Goal: Task Accomplishment & Management: Manage account settings

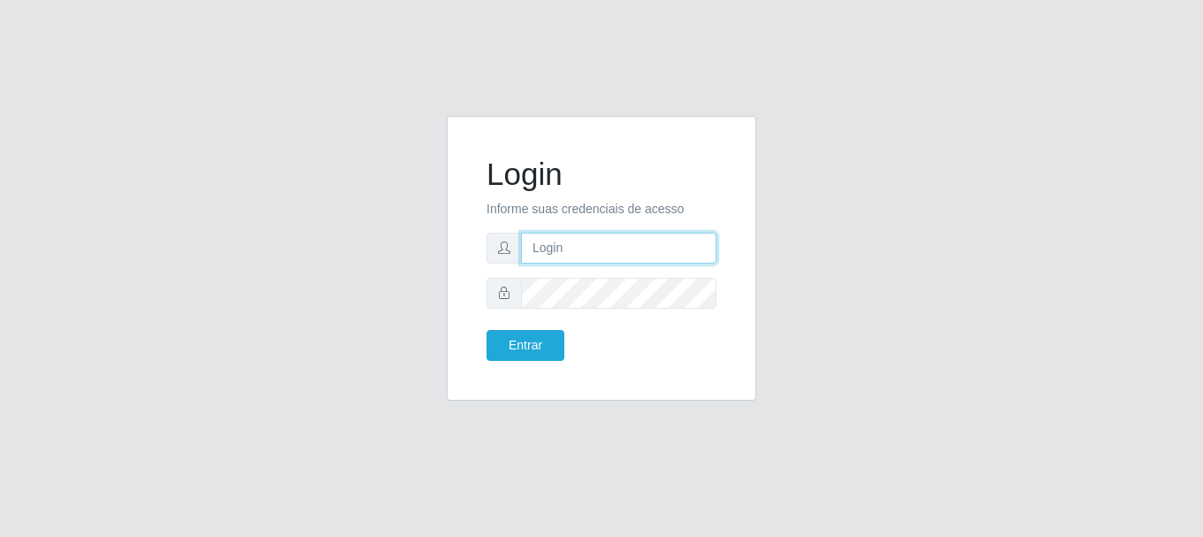
click at [585, 262] on input "text" at bounding box center [618, 248] width 195 height 31
type input "[EMAIL_ADDRESS][DOMAIN_NAME]"
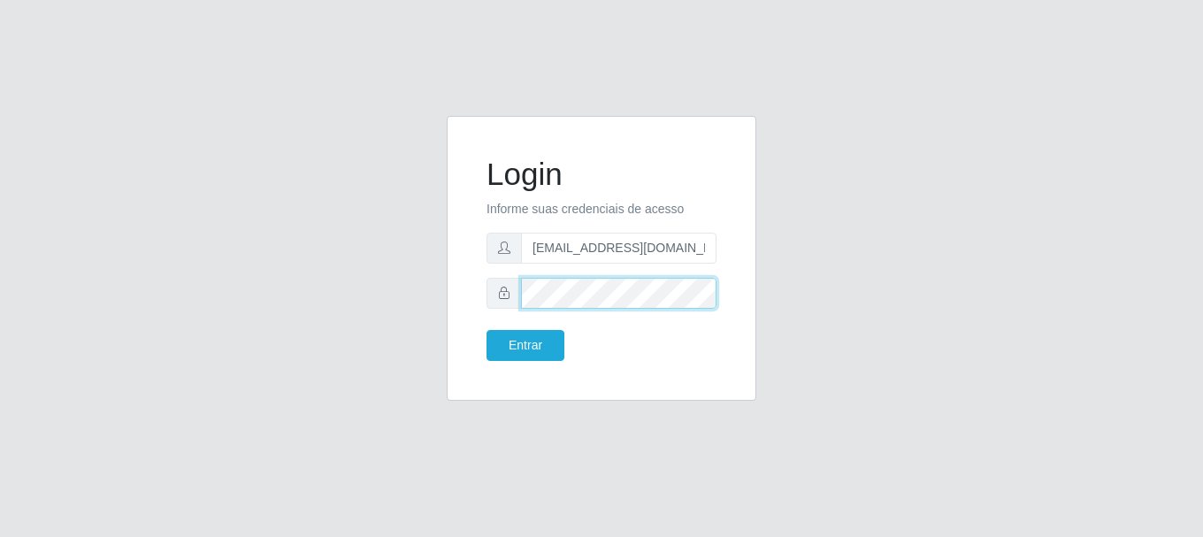
click at [486, 330] on button "Entrar" at bounding box center [525, 345] width 78 height 31
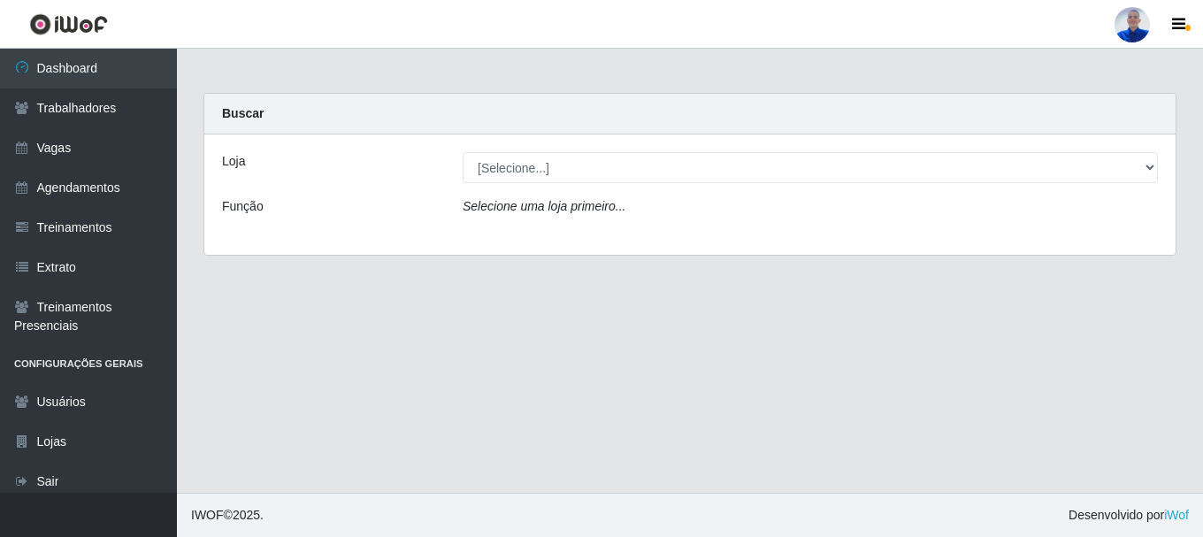
click at [574, 187] on div "Loja [Selecione...] Supermercado São Sebastião - Unidade Camalaú Função Selecio…" at bounding box center [689, 194] width 971 height 120
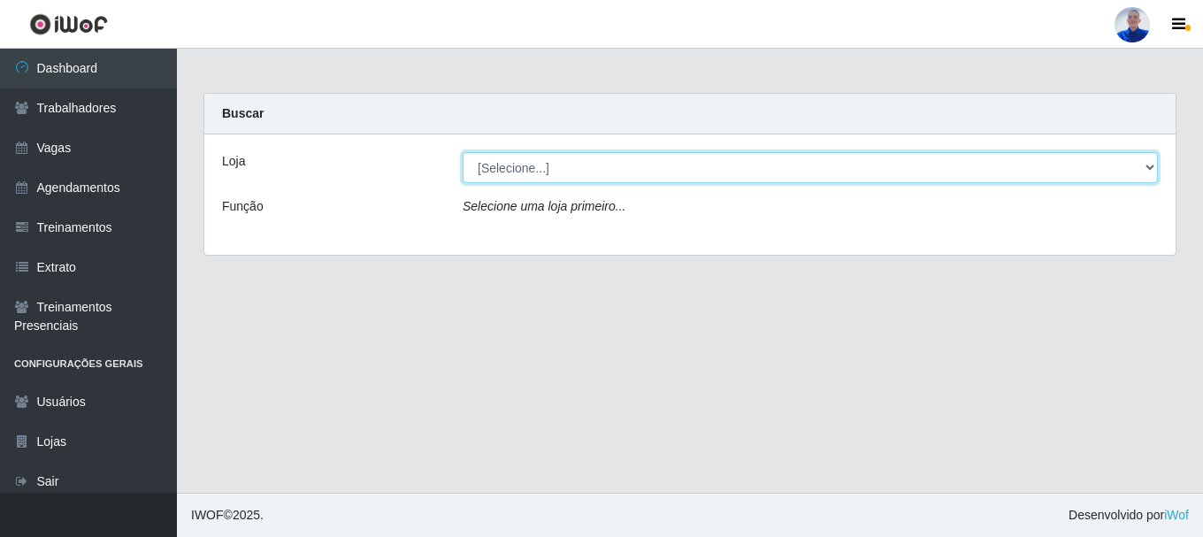
click at [573, 179] on select "[Selecione...] Supermercado [GEOGRAPHIC_DATA]" at bounding box center [810, 167] width 695 height 31
select select "165"
click at [463, 152] on select "[Selecione...] Supermercado [GEOGRAPHIC_DATA]" at bounding box center [810, 167] width 695 height 31
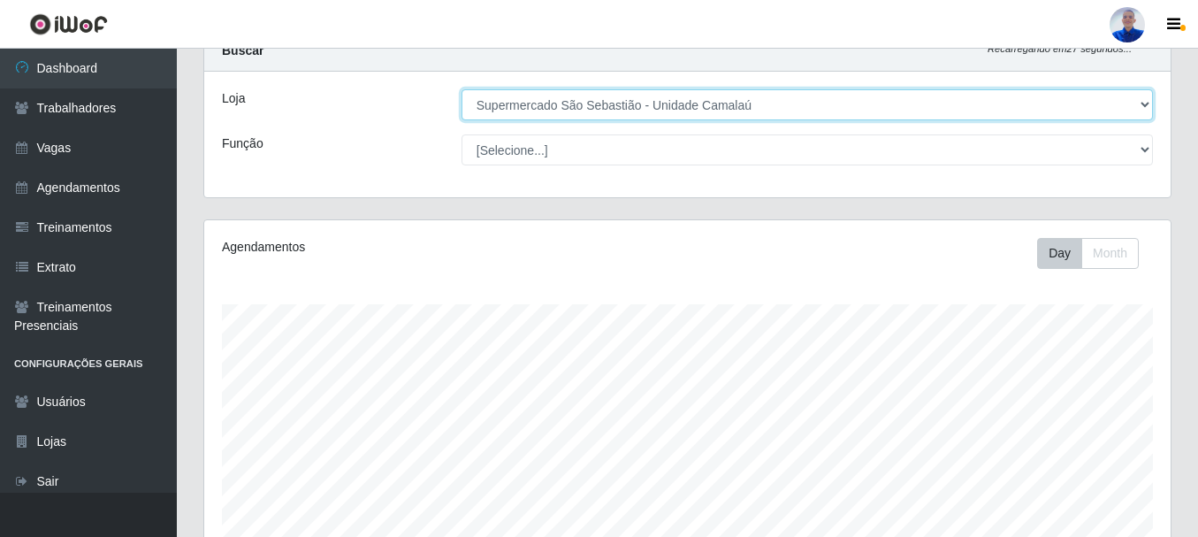
scroll to position [323, 0]
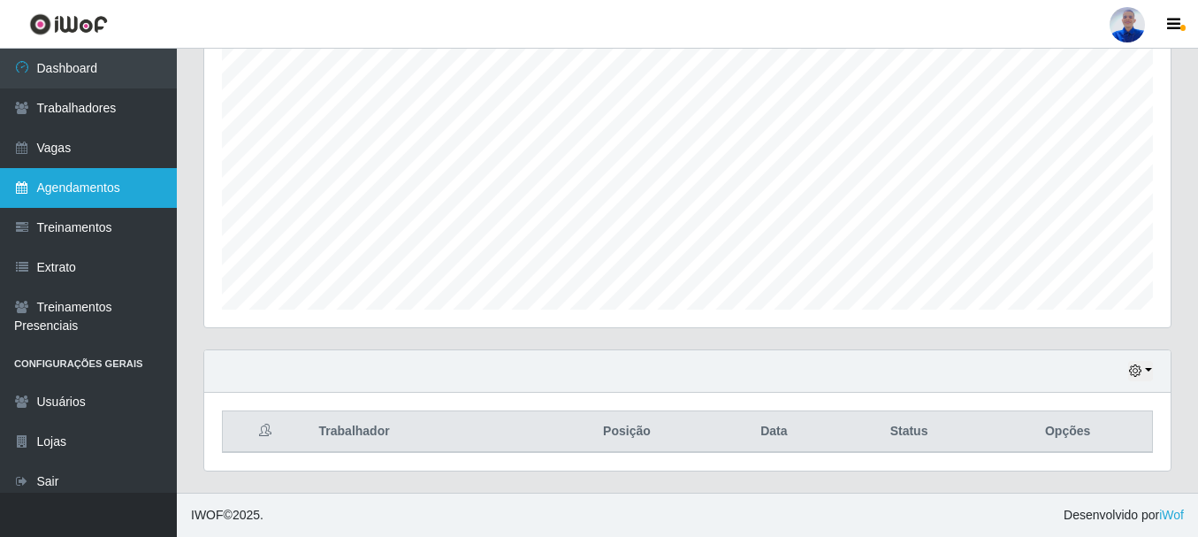
click at [59, 202] on link "Agendamentos" at bounding box center [88, 188] width 177 height 40
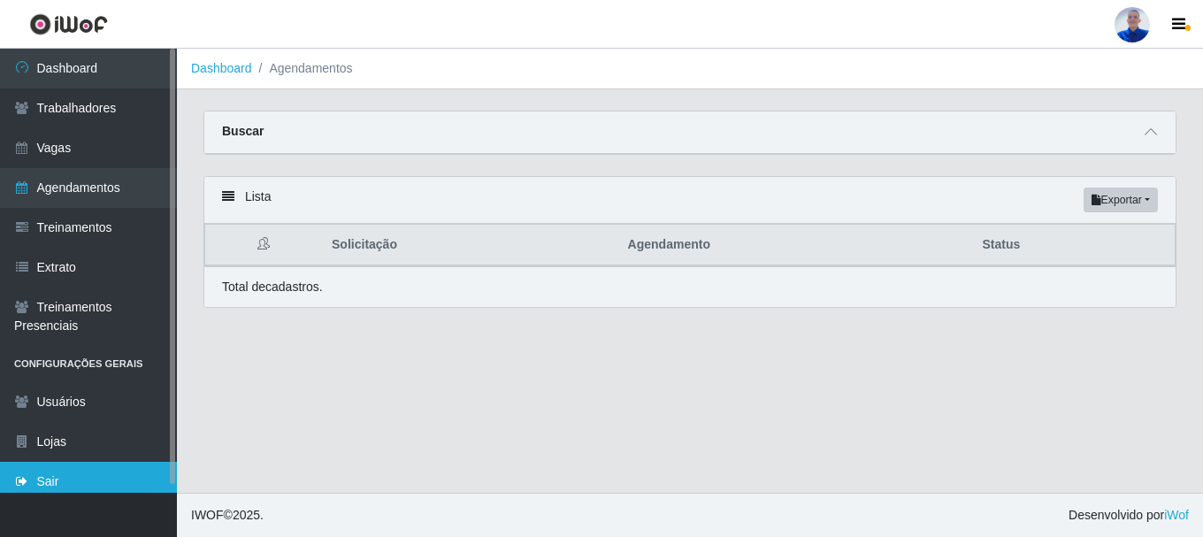
click at [52, 467] on link "Sair" at bounding box center [88, 482] width 177 height 40
